Goal: Information Seeking & Learning: Learn about a topic

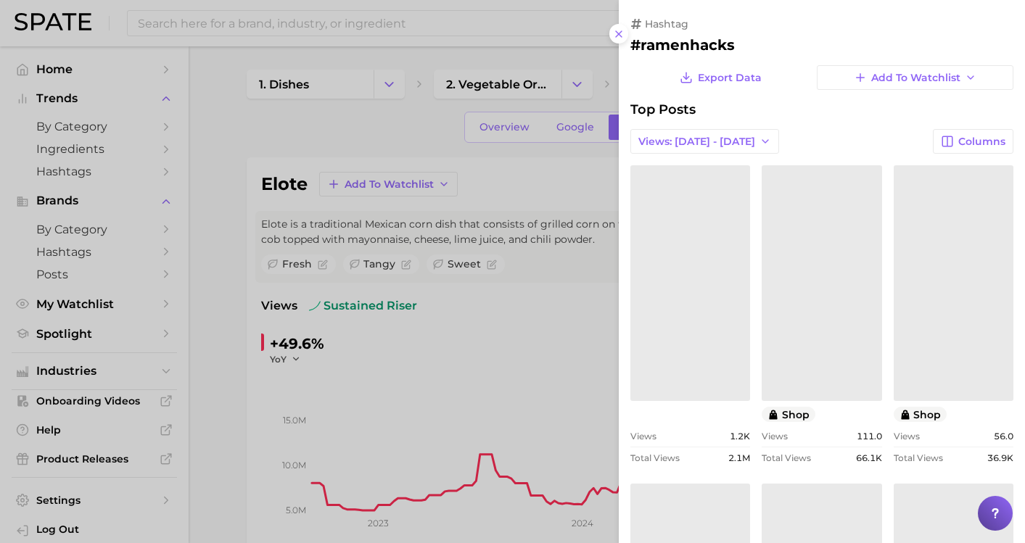
click at [483, 30] on div at bounding box center [512, 271] width 1025 height 543
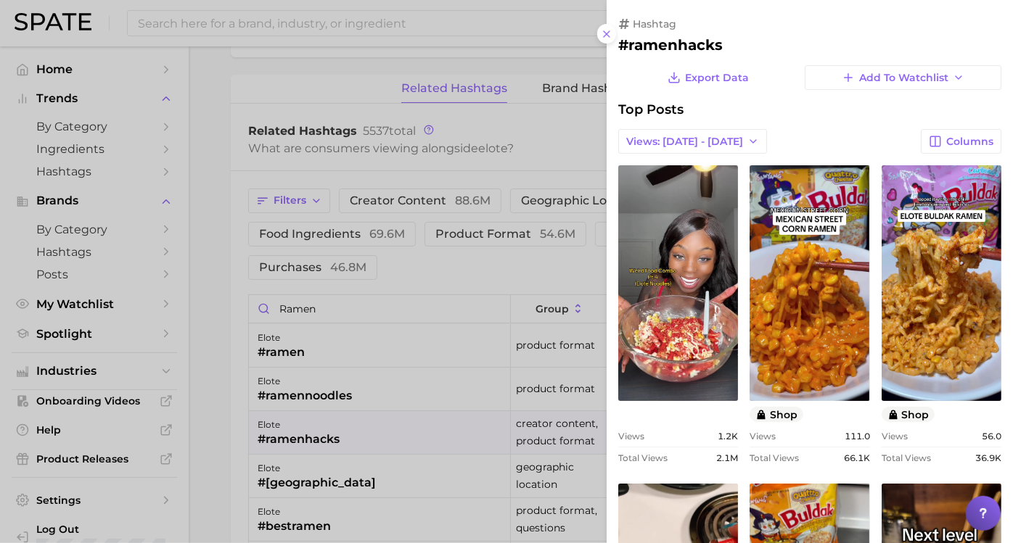
scroll to position [806, 0]
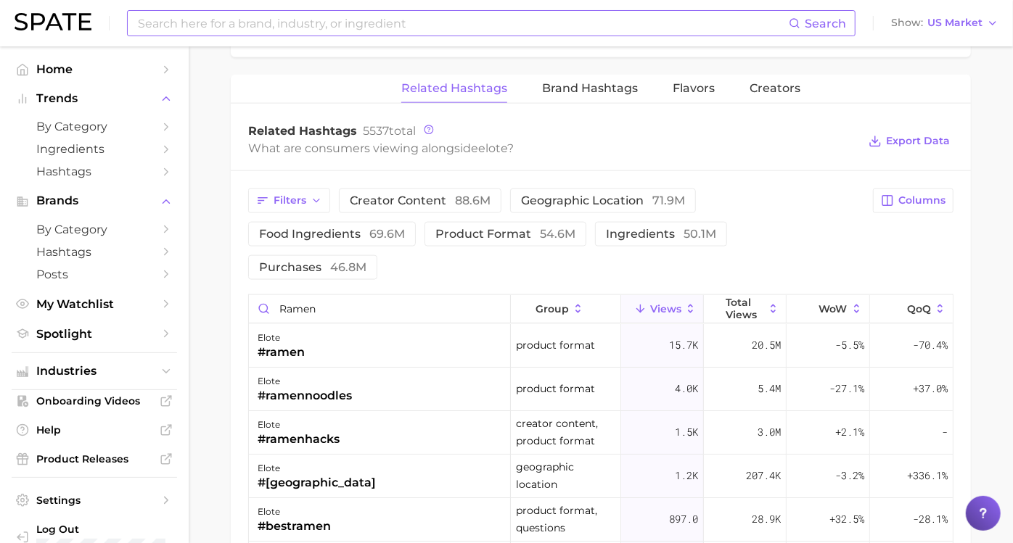
click at [464, 27] on input at bounding box center [462, 23] width 652 height 25
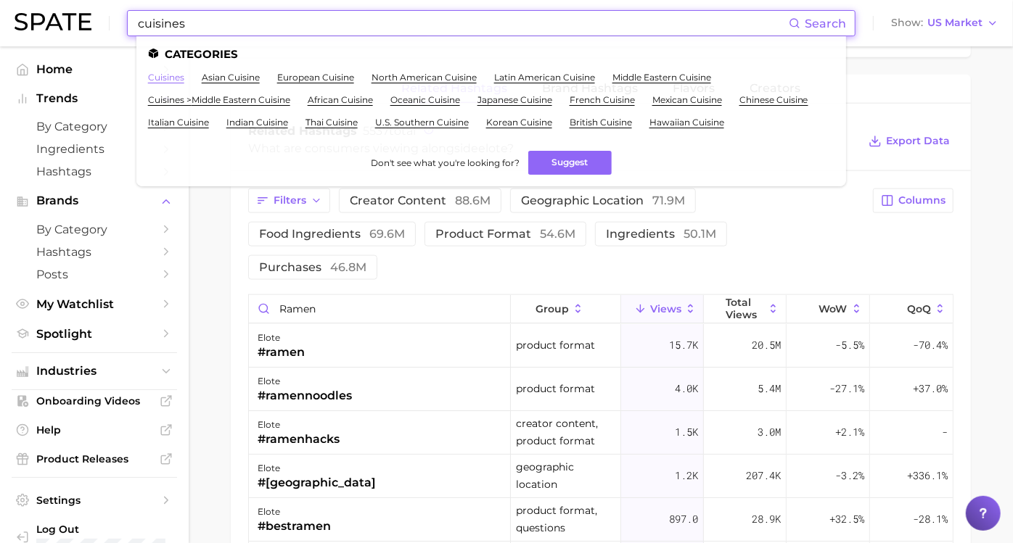
type input "cuisines"
click at [162, 77] on link "cuisines" at bounding box center [166, 77] width 36 height 11
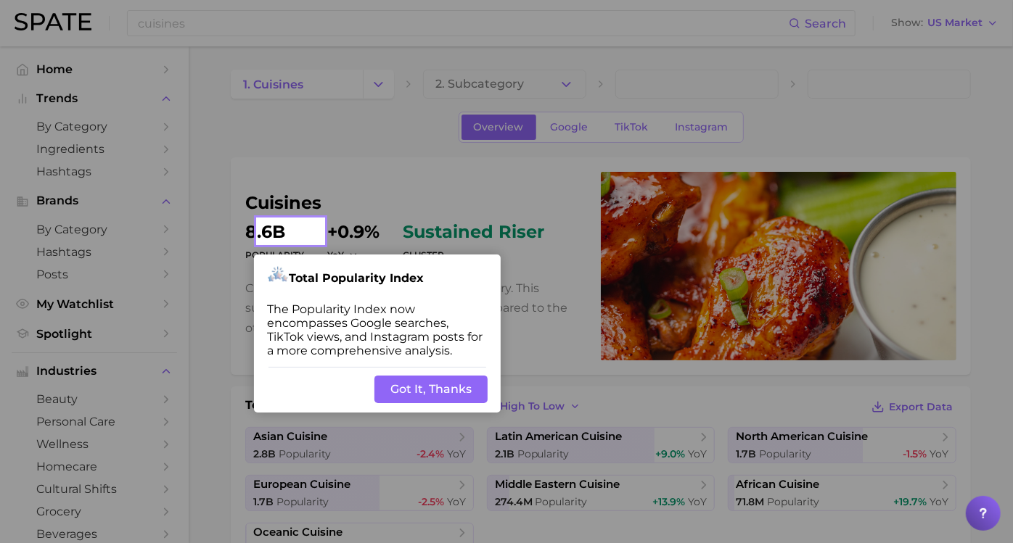
click at [454, 387] on button "Got It, Thanks" at bounding box center [430, 390] width 113 height 28
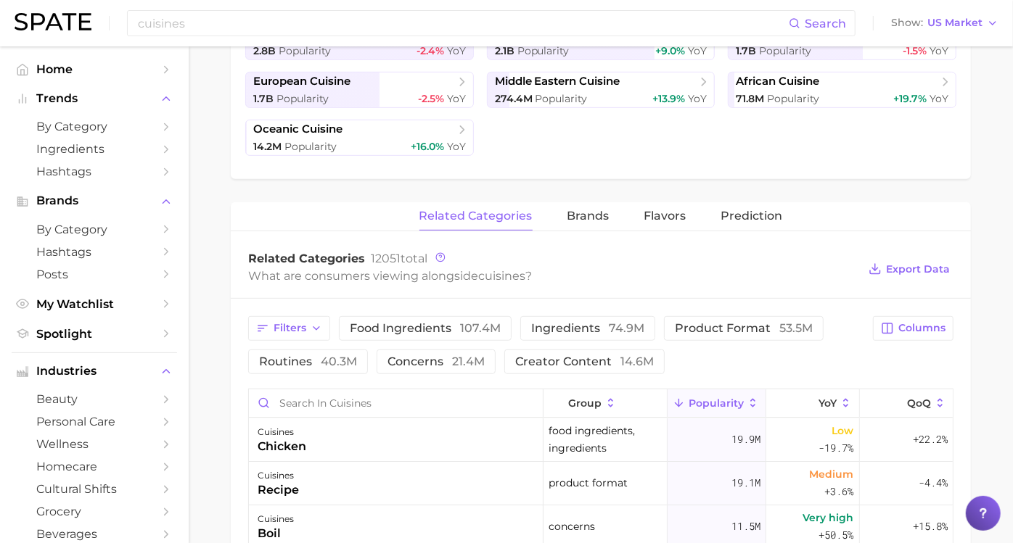
scroll to position [403, 0]
click at [368, 369] on button "routines 40.3m" at bounding box center [308, 362] width 120 height 25
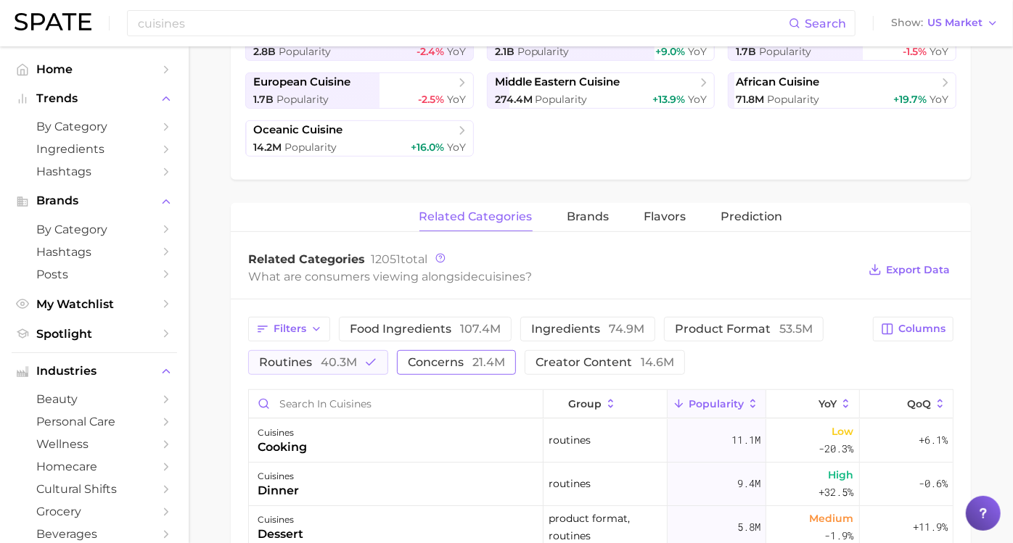
click at [445, 366] on button "concerns 21.4m" at bounding box center [456, 362] width 119 height 25
click at [379, 366] on button "routines 40.3m" at bounding box center [318, 362] width 140 height 25
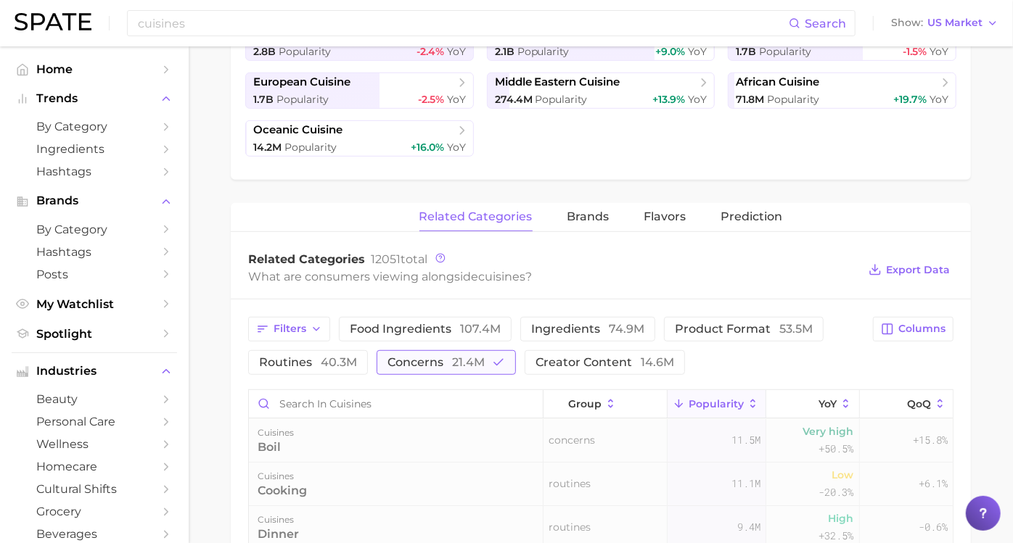
click at [477, 364] on span "21.4m" at bounding box center [468, 363] width 33 height 14
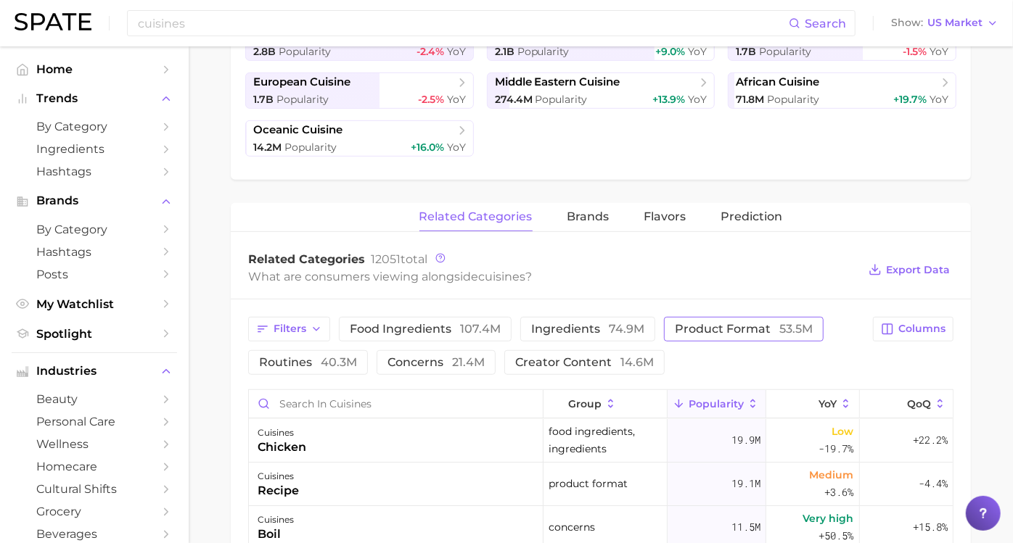
click at [717, 337] on button "product format 53.5m" at bounding box center [744, 329] width 160 height 25
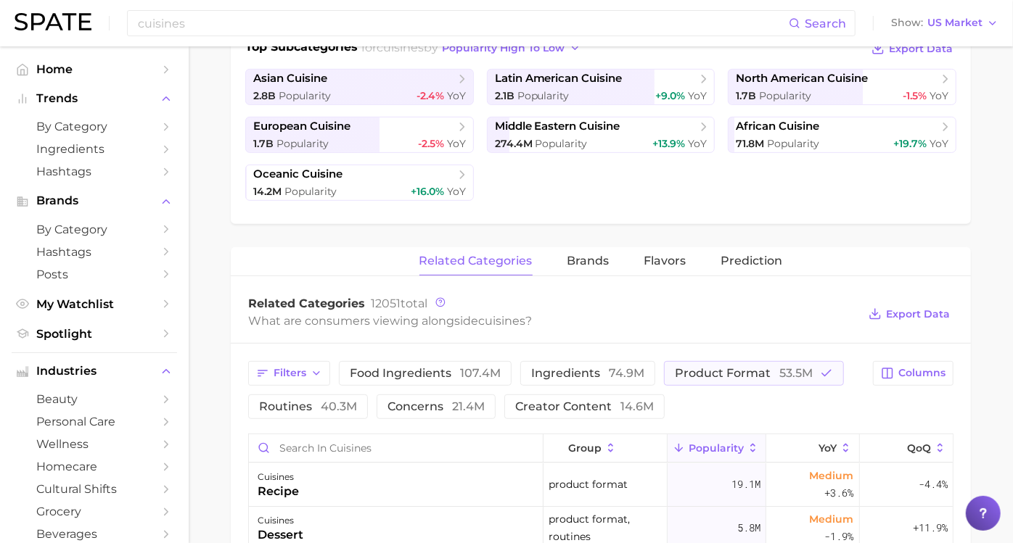
scroll to position [322, 0]
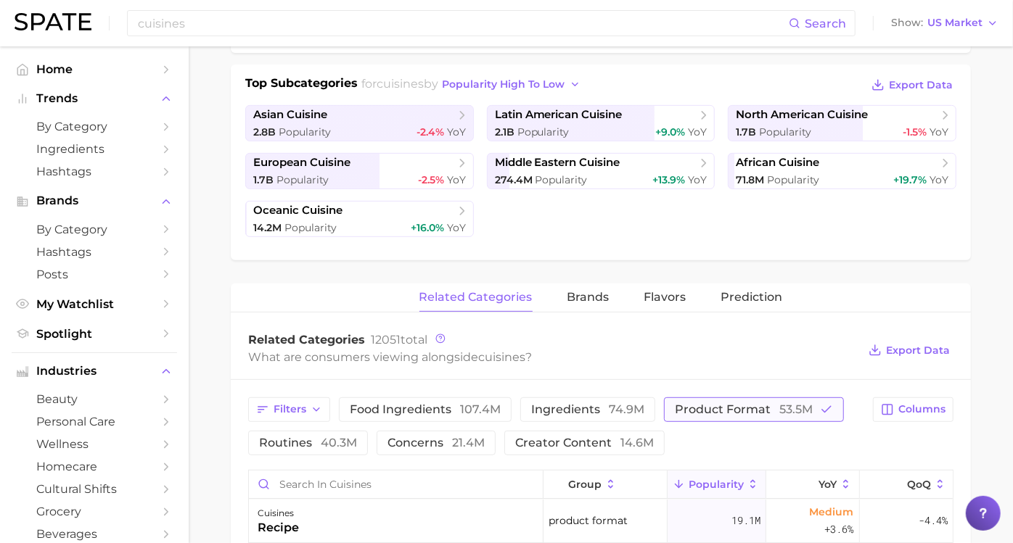
click at [820, 417] on icon "button" at bounding box center [826, 409] width 13 height 13
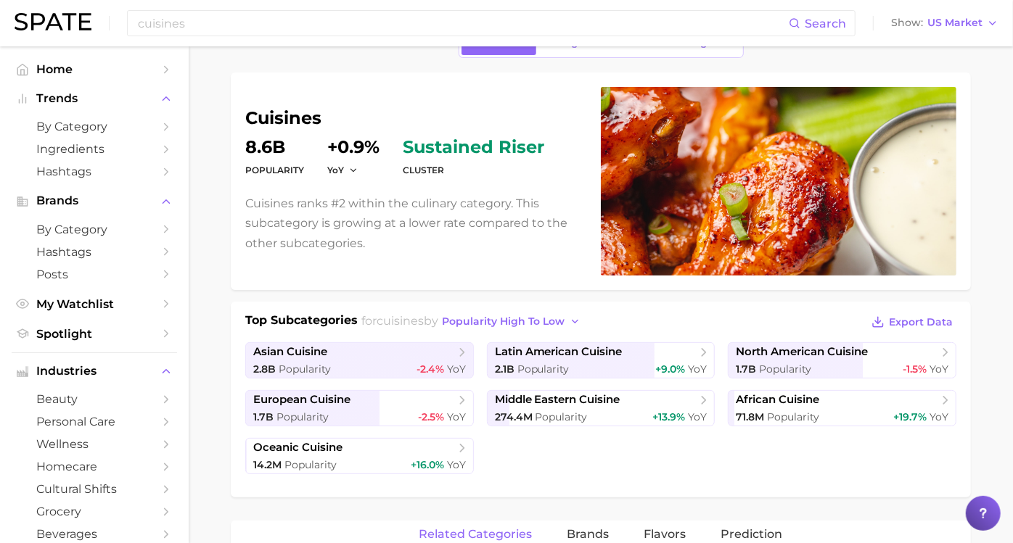
scroll to position [0, 0]
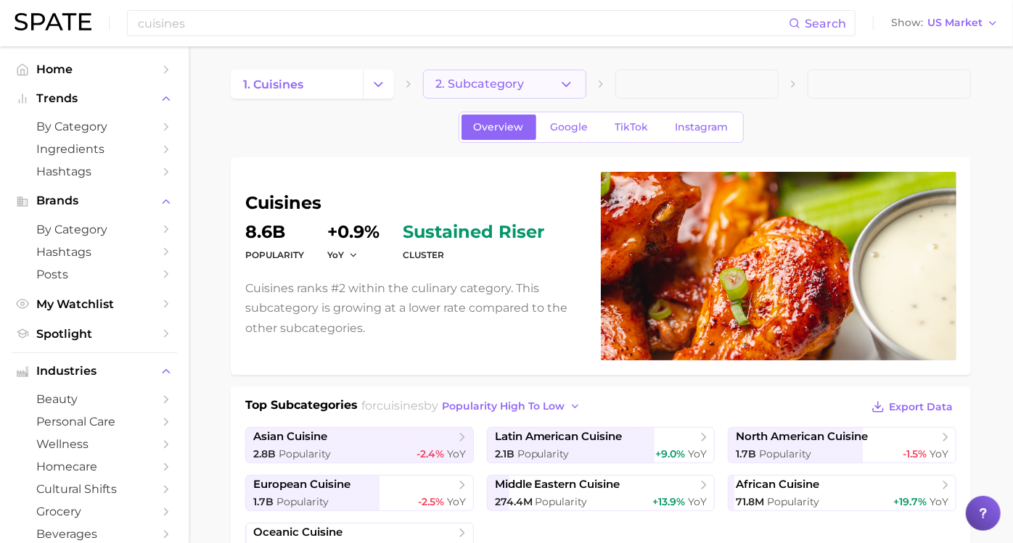
click at [573, 87] on icon "button" at bounding box center [566, 84] width 15 height 15
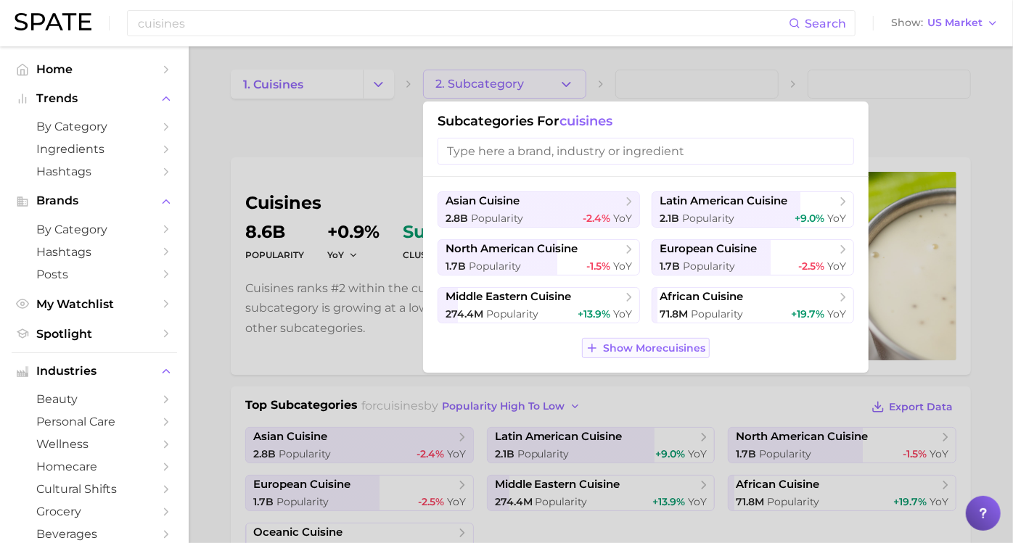
click at [681, 348] on span "Show More cuisines" at bounding box center [655, 348] width 102 height 12
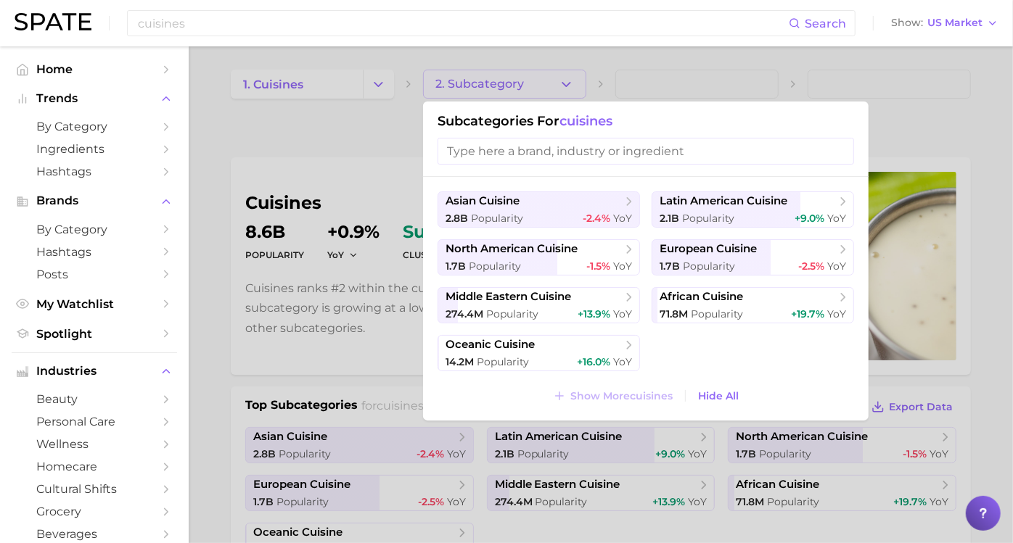
click at [414, 117] on div at bounding box center [506, 271] width 1013 height 543
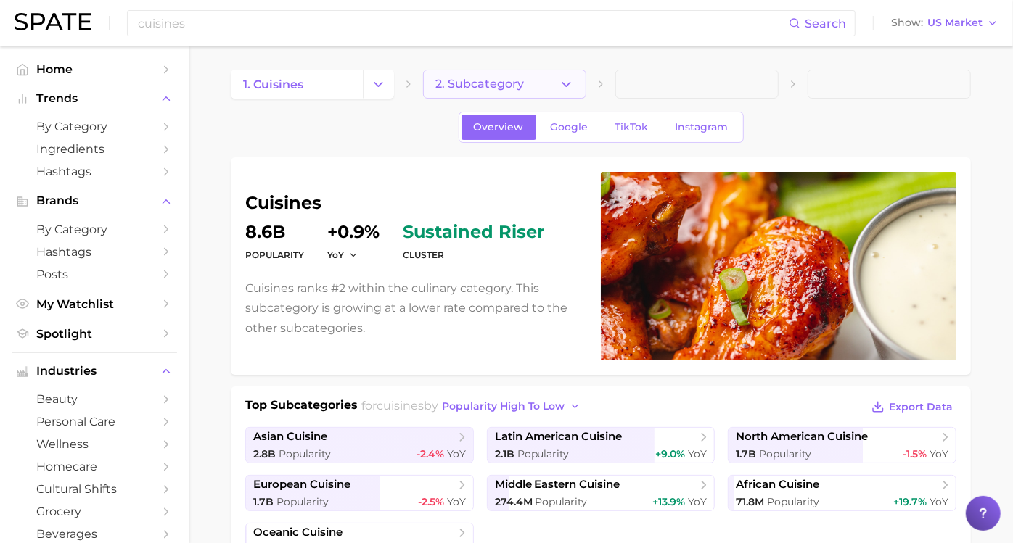
click at [570, 89] on icon "button" at bounding box center [566, 84] width 15 height 15
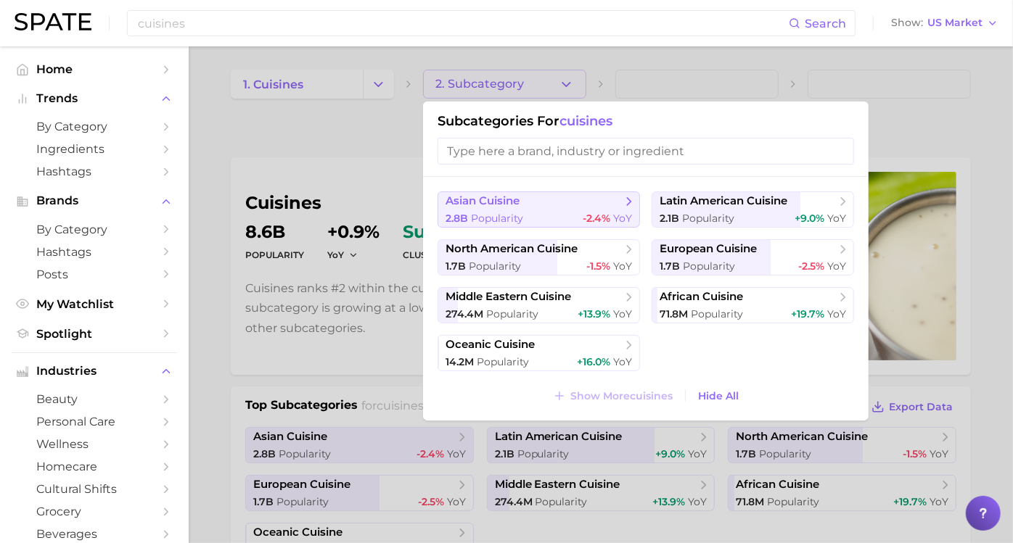
click at [588, 204] on span "asian cuisine" at bounding box center [534, 201] width 176 height 15
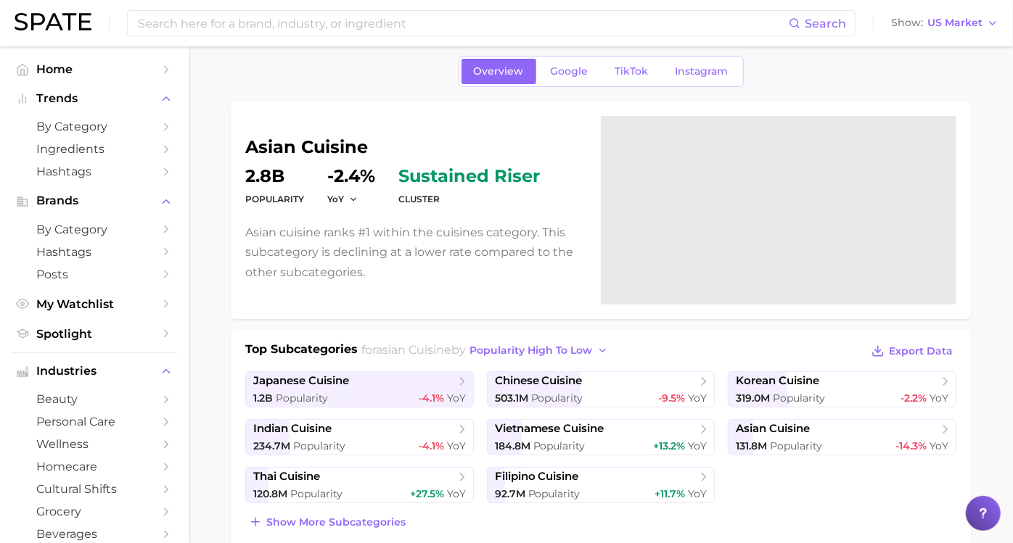
scroll to position [81, 0]
